Goal: Information Seeking & Learning: Learn about a topic

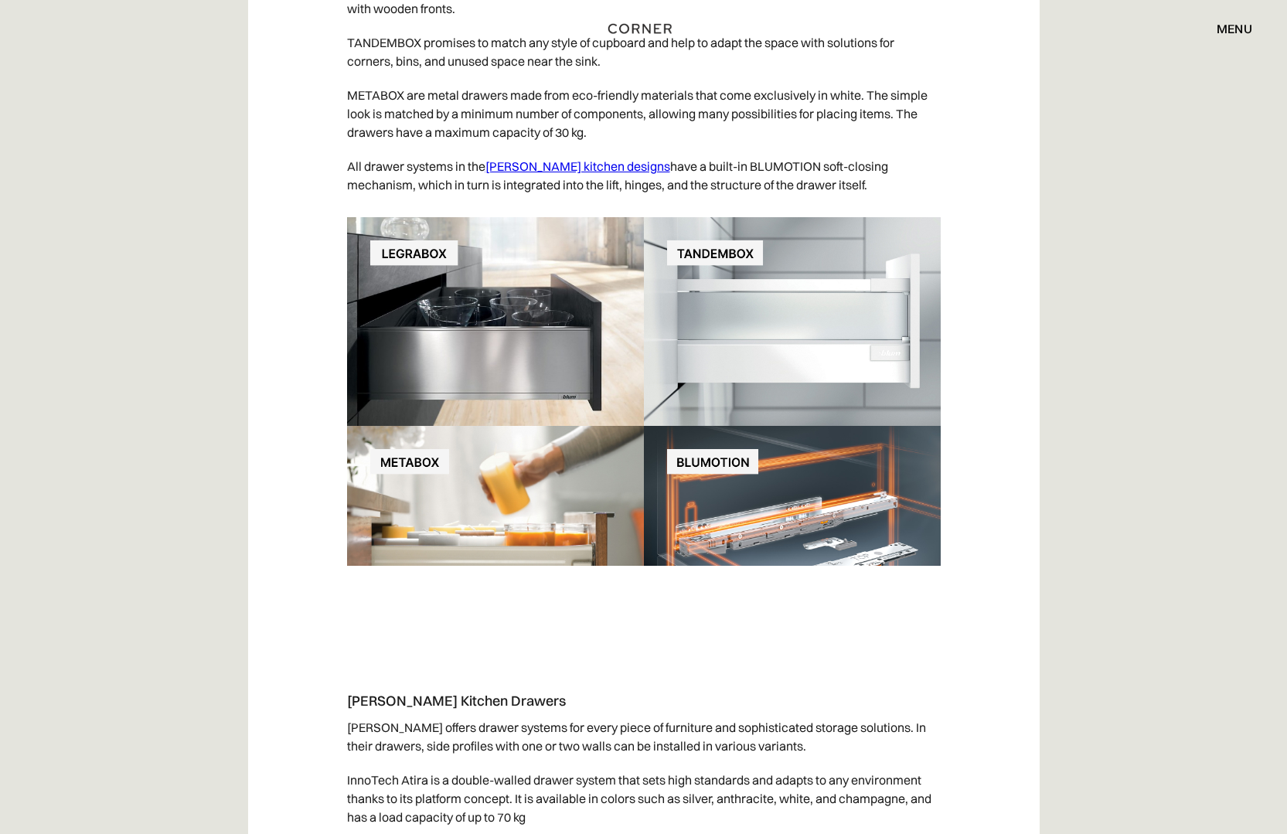
scroll to position [19009, 0]
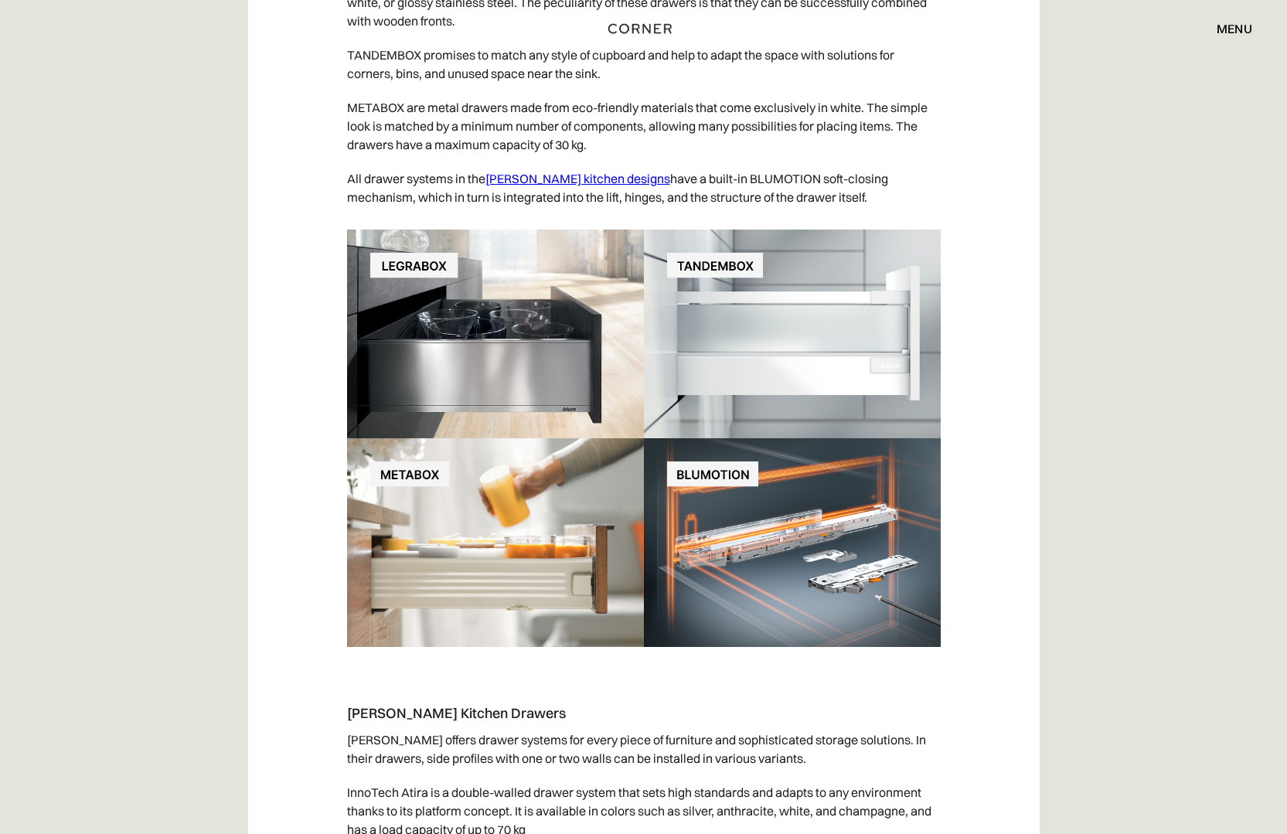
click at [541, 186] on link "Blum kitchen designs" at bounding box center [577, 178] width 185 height 15
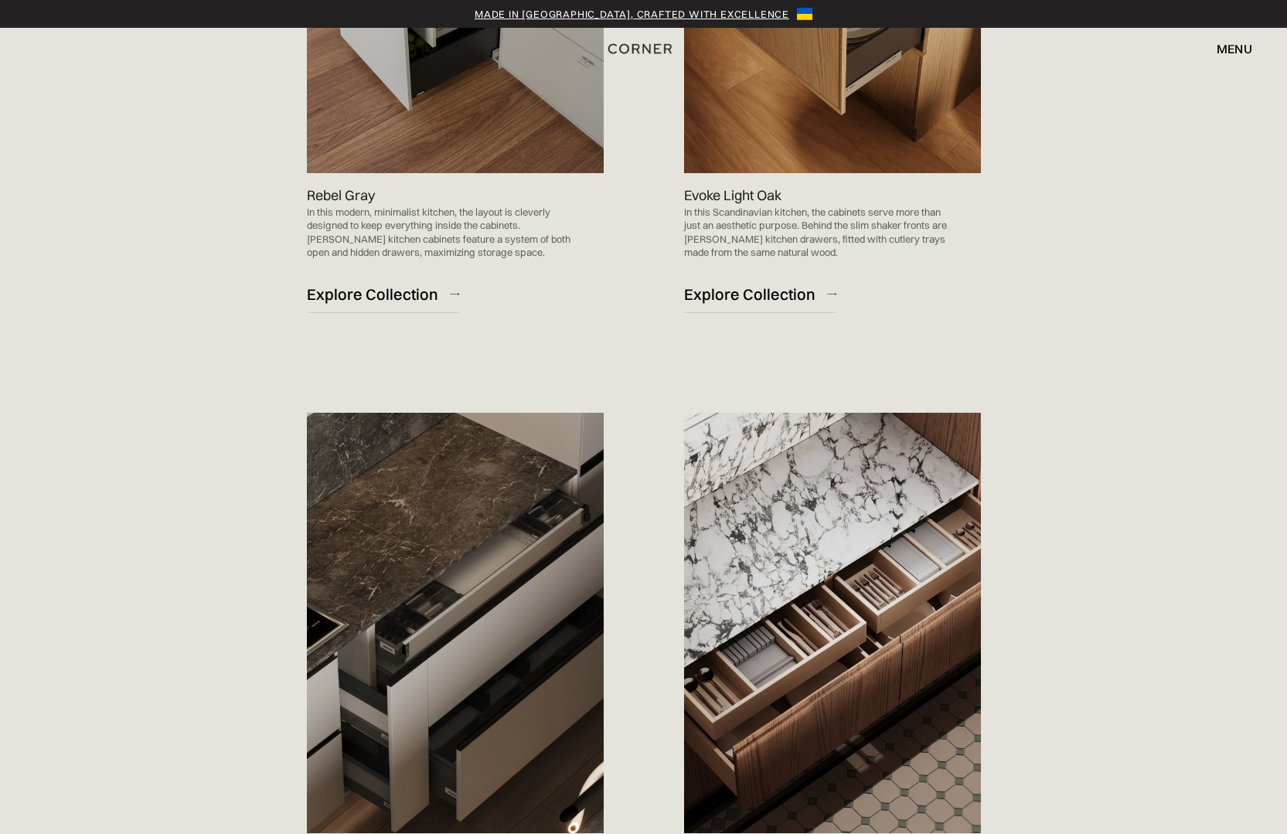
scroll to position [1479, 0]
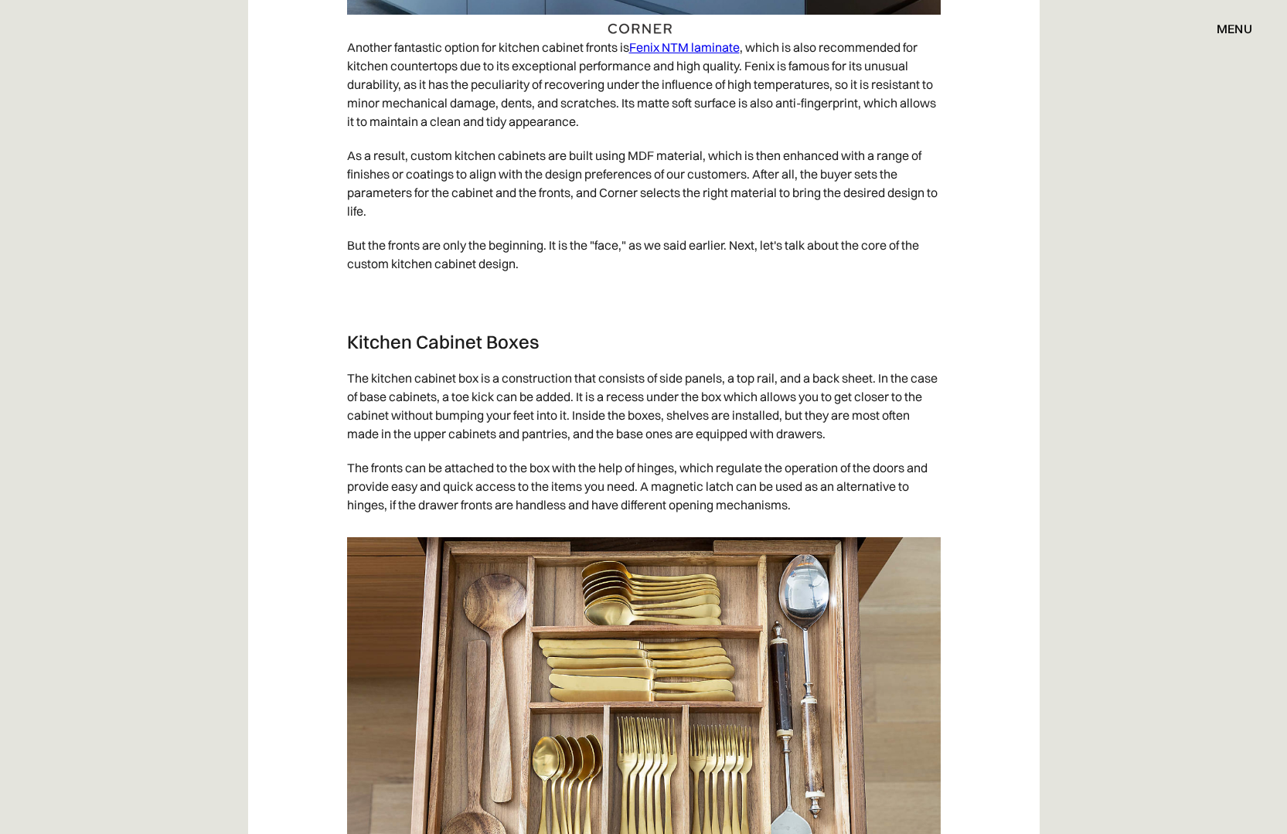
scroll to position [12571, 0]
